Goal: Task Accomplishment & Management: Use online tool/utility

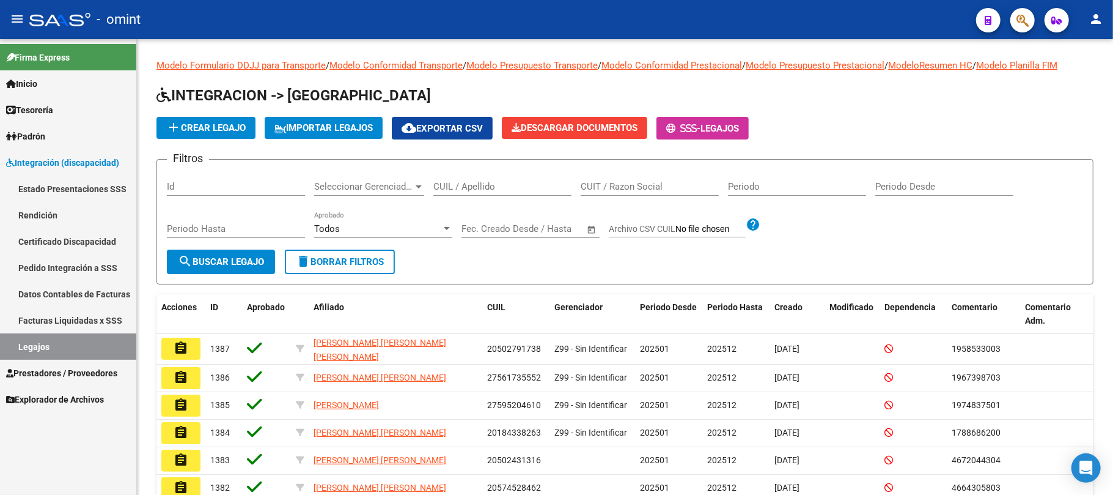
click at [53, 164] on span "Integración (discapacidad)" at bounding box center [62, 162] width 113 height 13
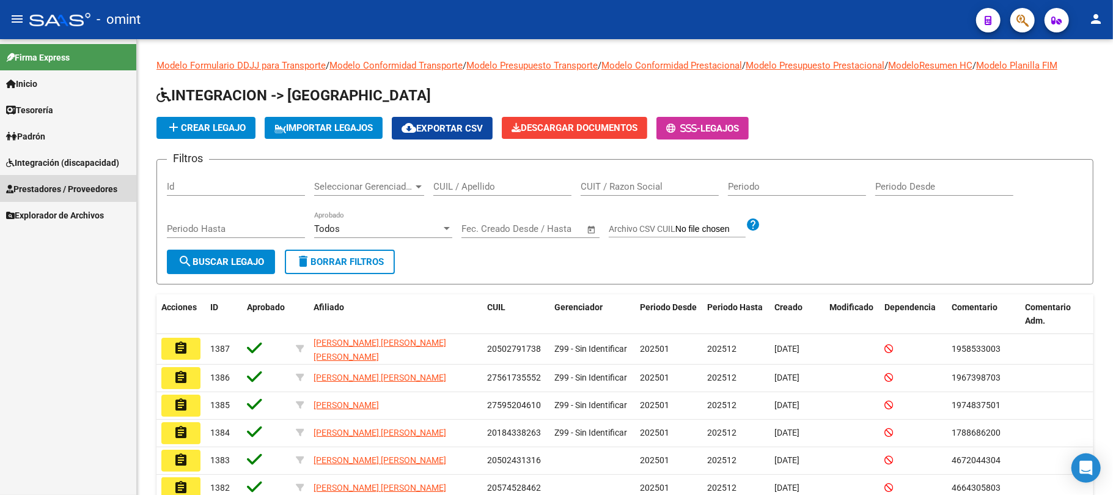
click at [60, 182] on span "Prestadores / Proveedores" at bounding box center [61, 188] width 111 height 13
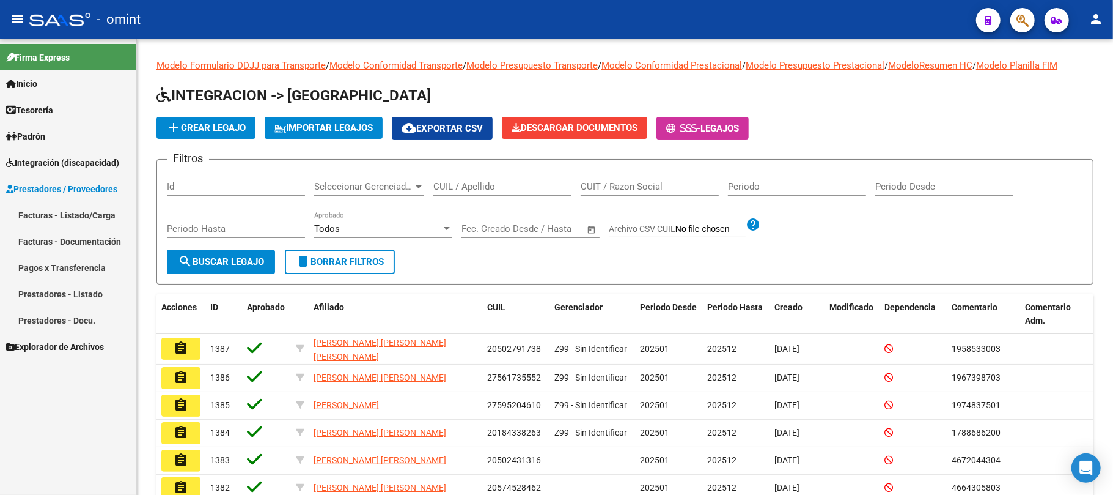
click at [62, 218] on link "Facturas - Listado/Carga" at bounding box center [68, 215] width 136 height 26
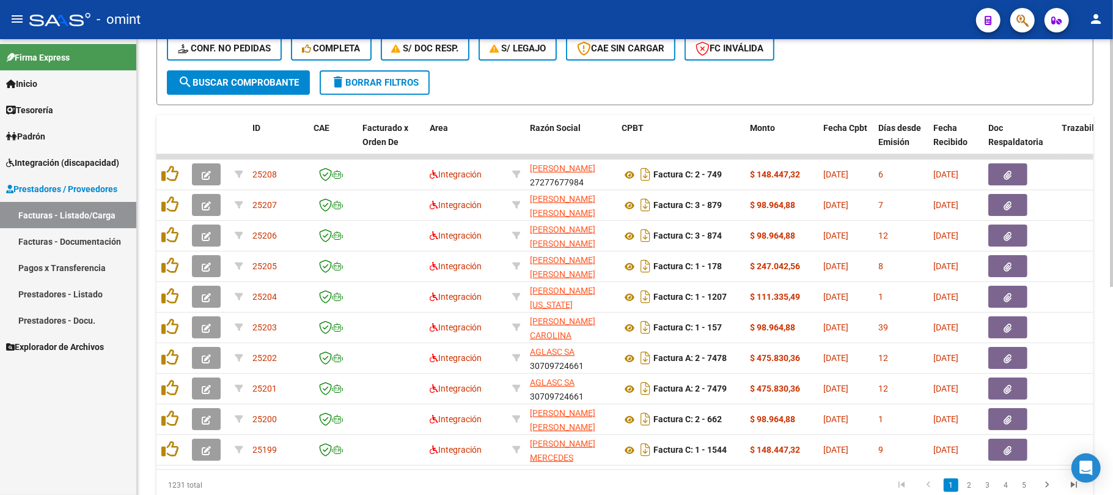
scroll to position [163, 0]
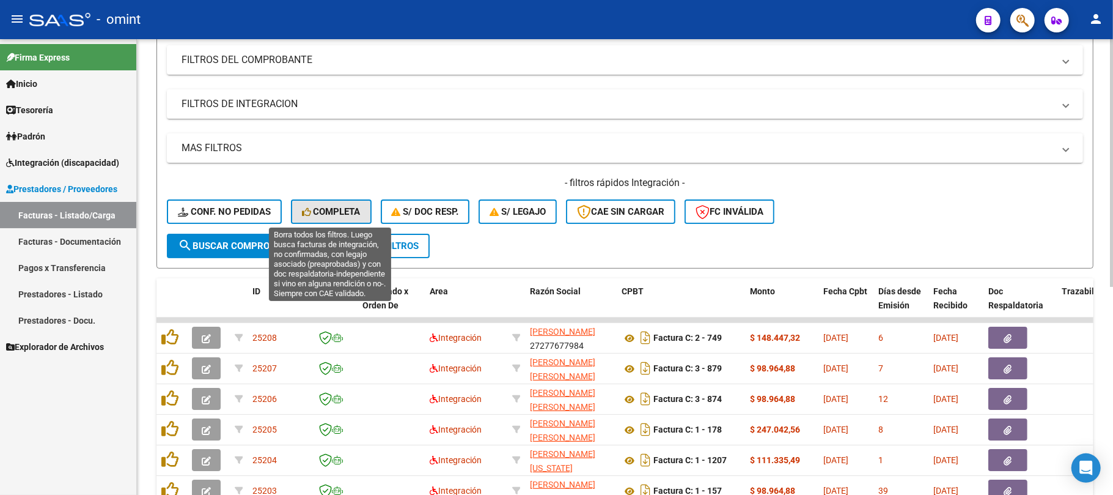
click at [321, 204] on button "Completa" at bounding box center [331, 211] width 81 height 24
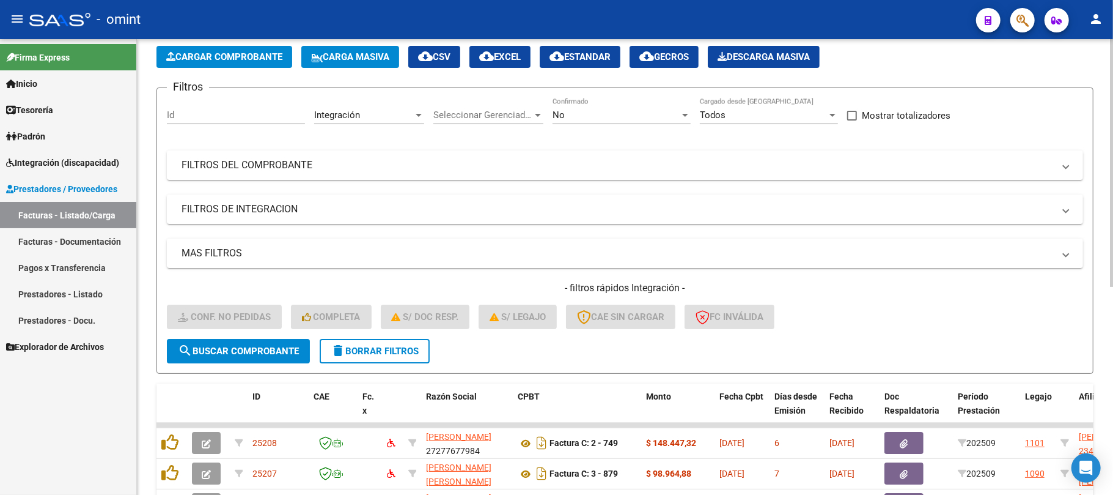
scroll to position [55, 0]
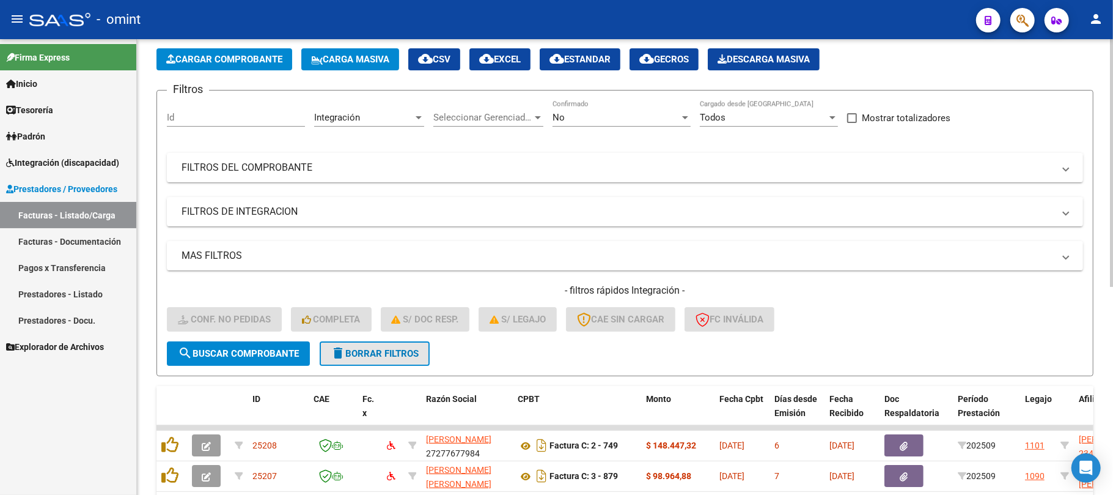
click at [368, 355] on span "delete Borrar Filtros" at bounding box center [375, 353] width 88 height 11
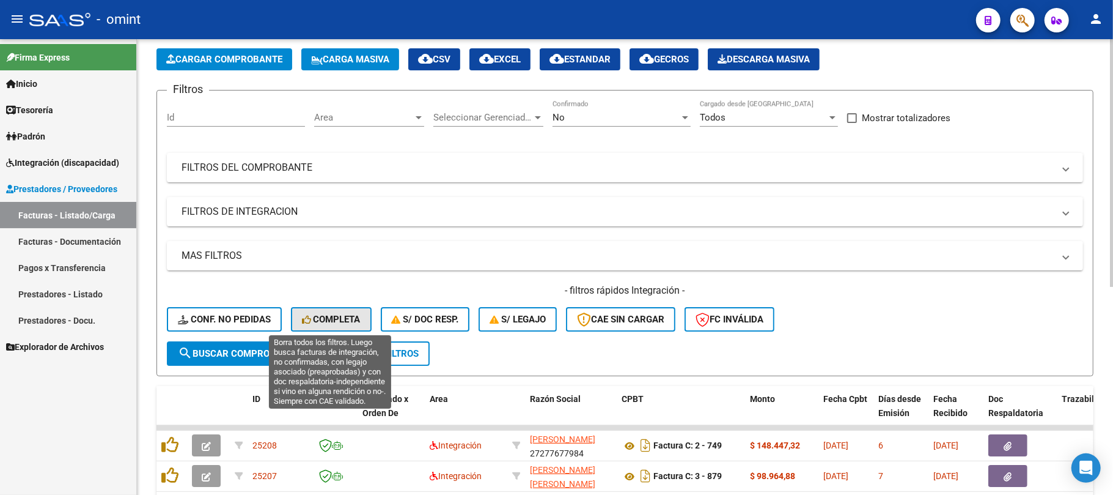
click at [320, 320] on span "Completa" at bounding box center [331, 319] width 59 height 11
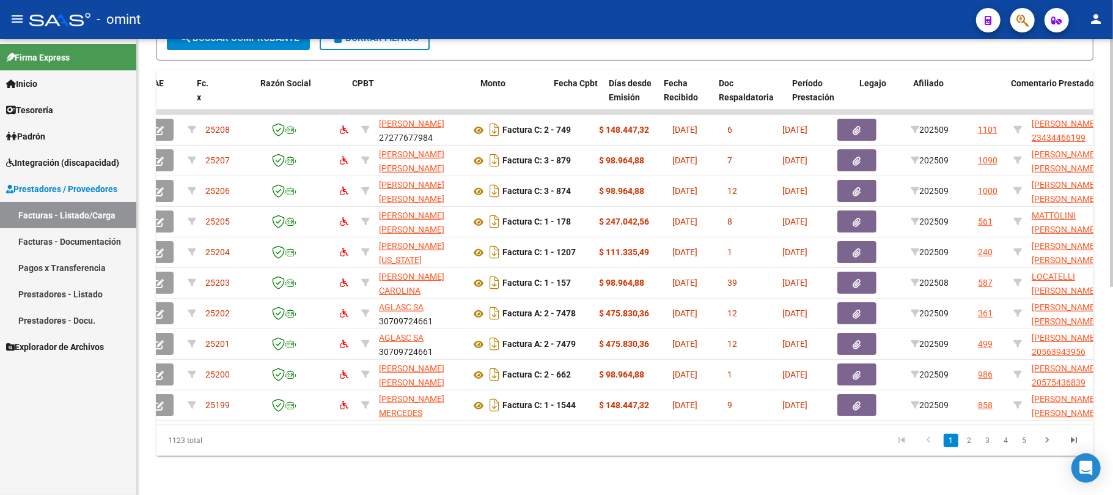
scroll to position [0, 0]
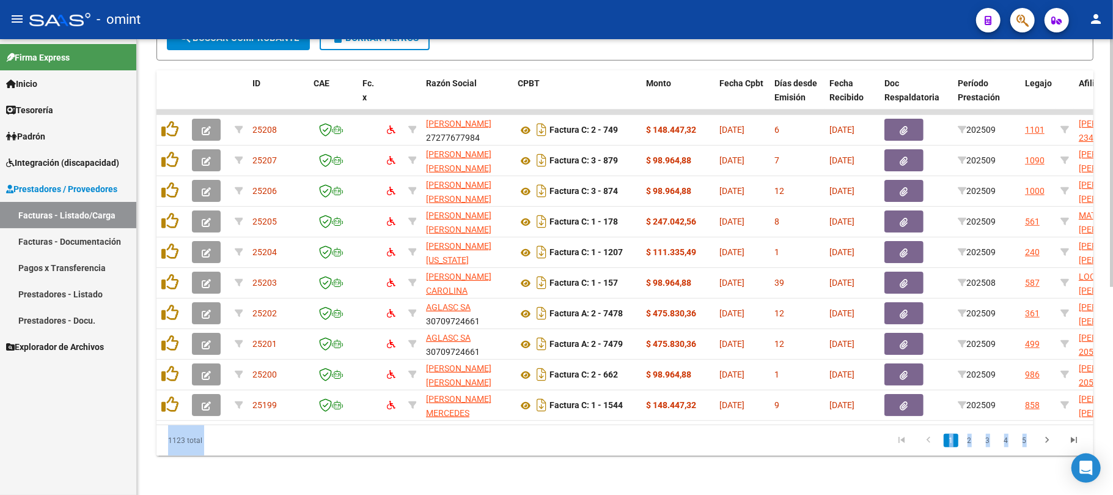
drag, startPoint x: 546, startPoint y: 411, endPoint x: 1113, endPoint y: 446, distance: 567.8
click at [1113, 446] on div "Video tutorial PRESTADORES -> Listado de CPBTs Emitidos por Prestadores / Prove…" at bounding box center [626, 82] width 979 height 826
click at [304, 432] on div "1123 total" at bounding box center [248, 440] width 185 height 31
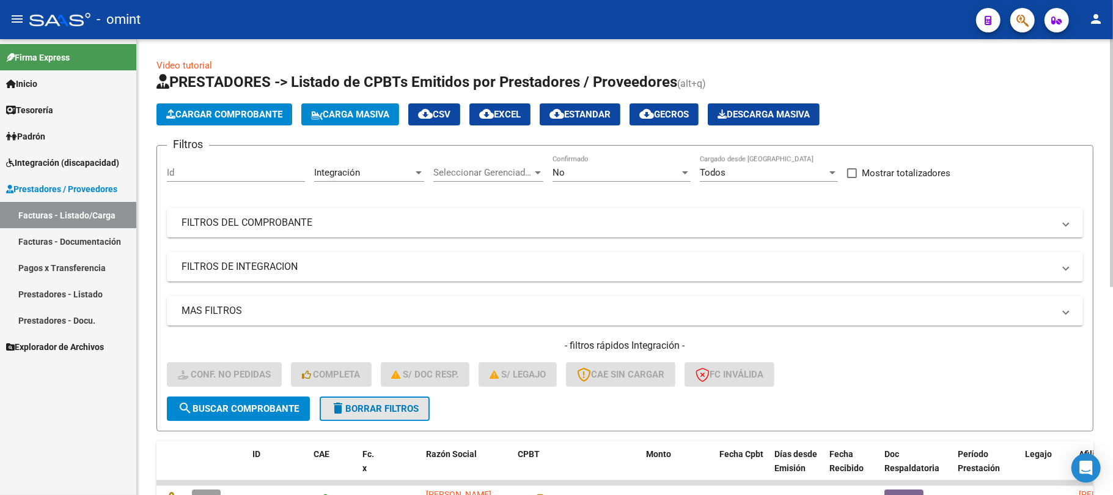
click at [375, 403] on span "delete Borrar Filtros" at bounding box center [375, 408] width 88 height 11
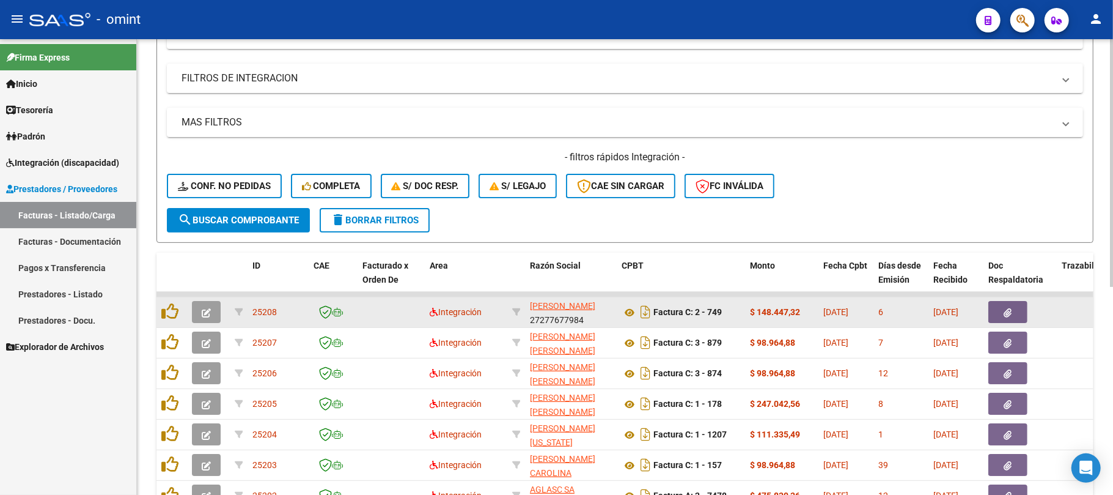
scroll to position [163, 0]
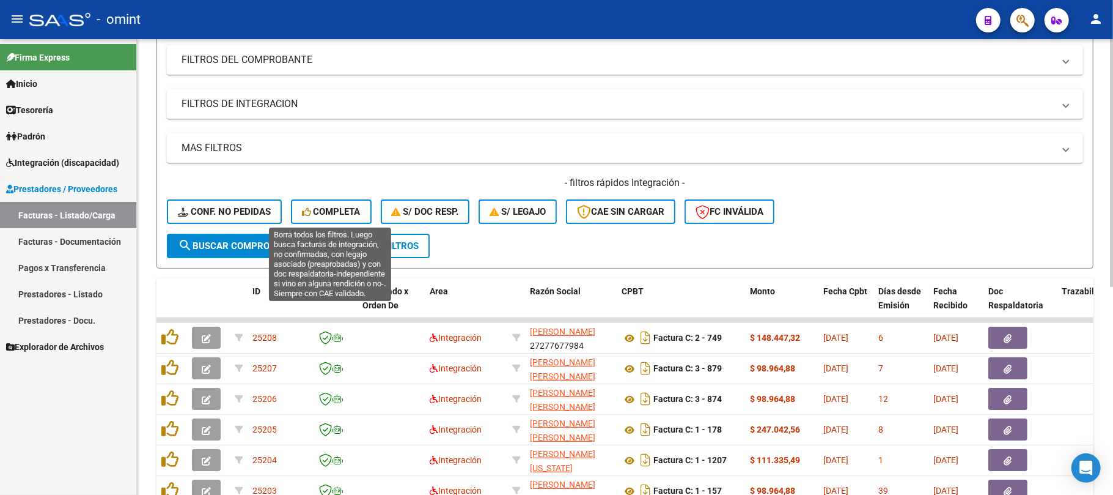
drag, startPoint x: 337, startPoint y: 212, endPoint x: 309, endPoint y: 210, distance: 28.1
click at [336, 212] on span "Completa" at bounding box center [331, 211] width 59 height 11
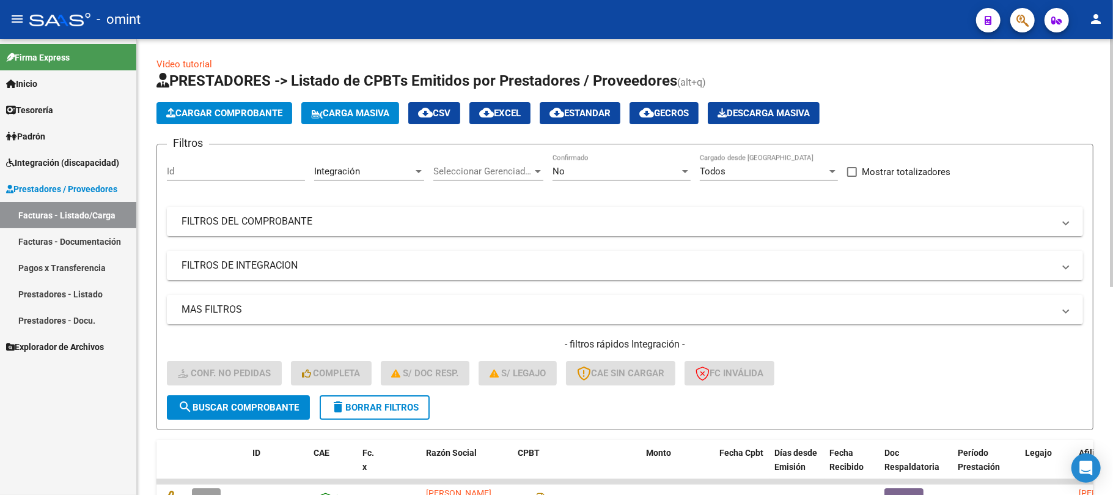
scroll to position [0, 0]
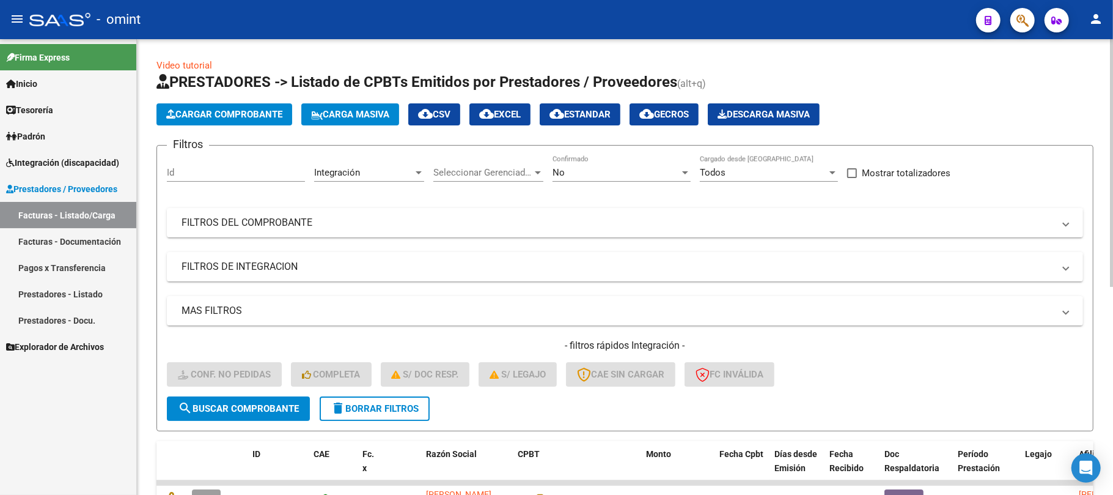
drag, startPoint x: 385, startPoint y: 409, endPoint x: 392, endPoint y: 402, distance: 9.5
click at [387, 407] on span "delete Borrar Filtros" at bounding box center [375, 408] width 88 height 11
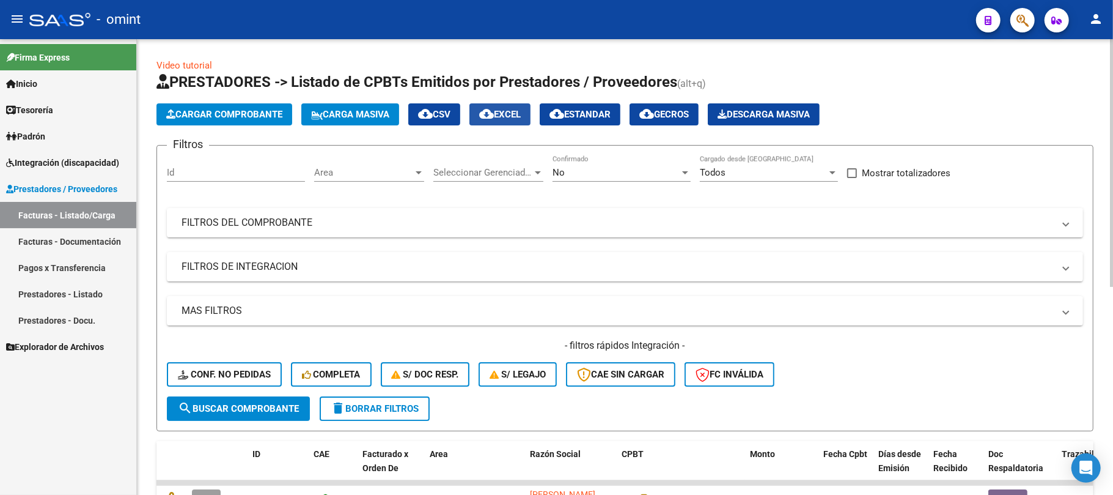
click at [509, 116] on span "cloud_download EXCEL" at bounding box center [500, 114] width 42 height 11
